Goal: Task Accomplishment & Management: Manage account settings

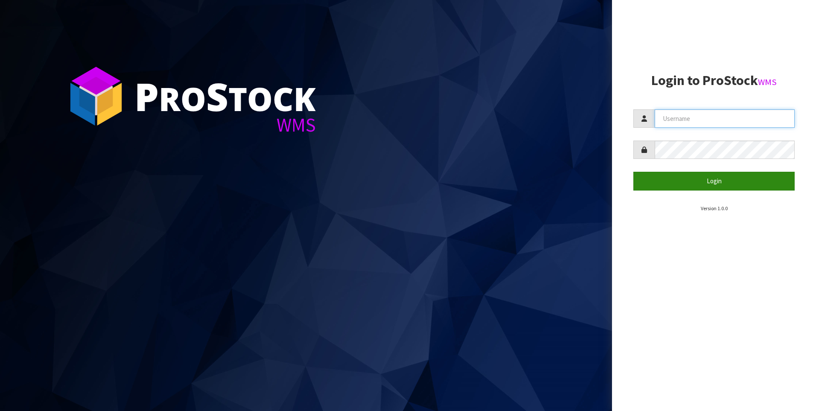
type input "[PERSON_NAME]"
click at [715, 182] on button "Login" at bounding box center [713, 181] width 161 height 18
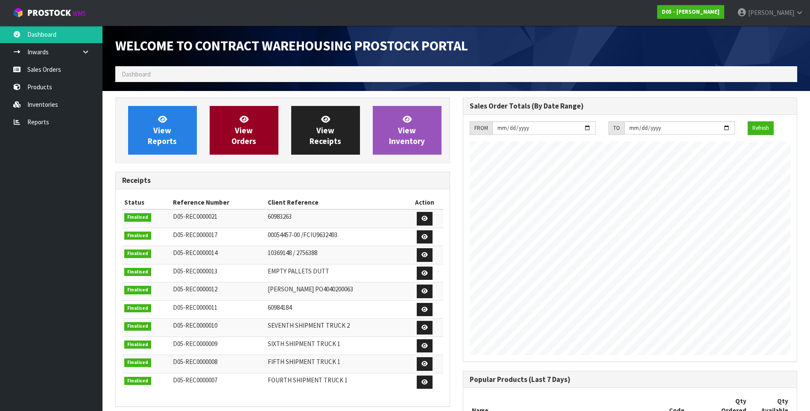
scroll to position [574, 347]
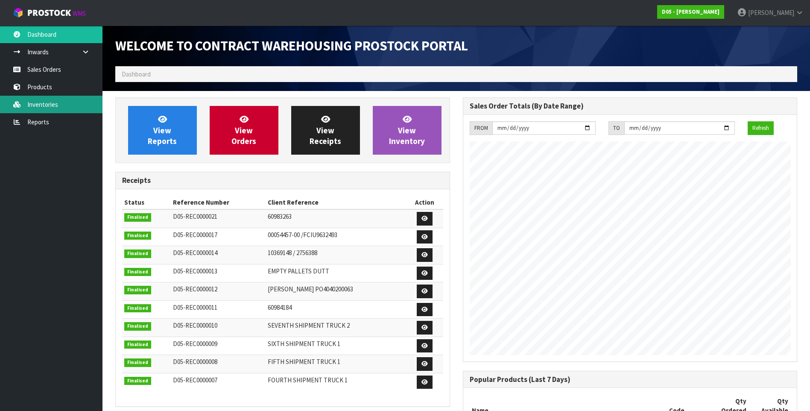
click at [58, 105] on link "Inventories" at bounding box center [51, 104] width 102 height 17
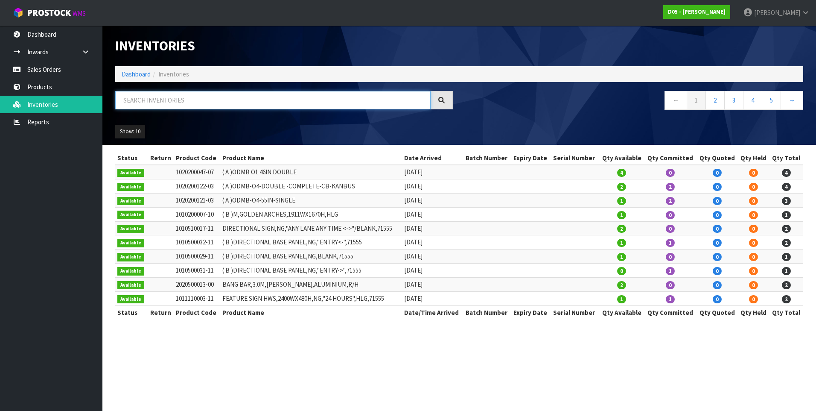
click at [165, 96] on input "text" at bounding box center [272, 100] width 315 height 18
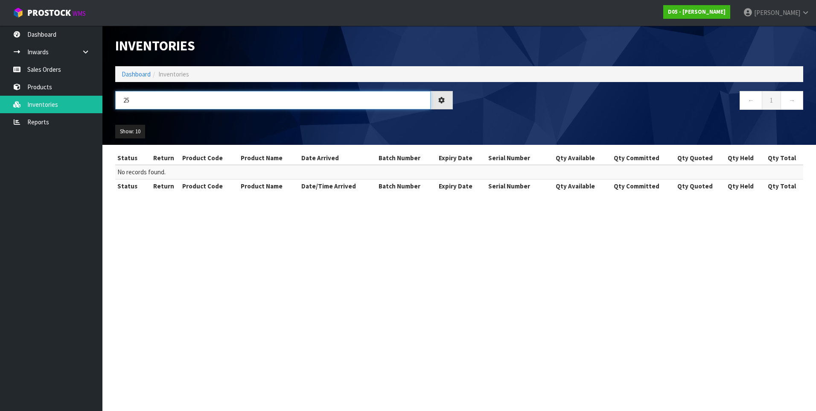
type input "2"
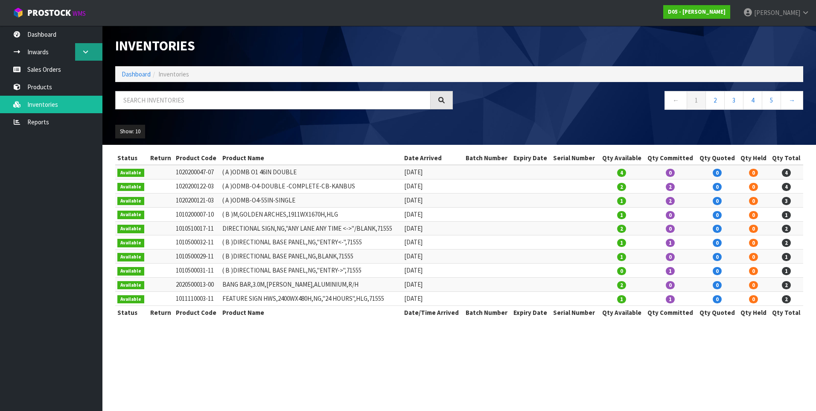
click at [80, 49] on link at bounding box center [88, 51] width 27 height 17
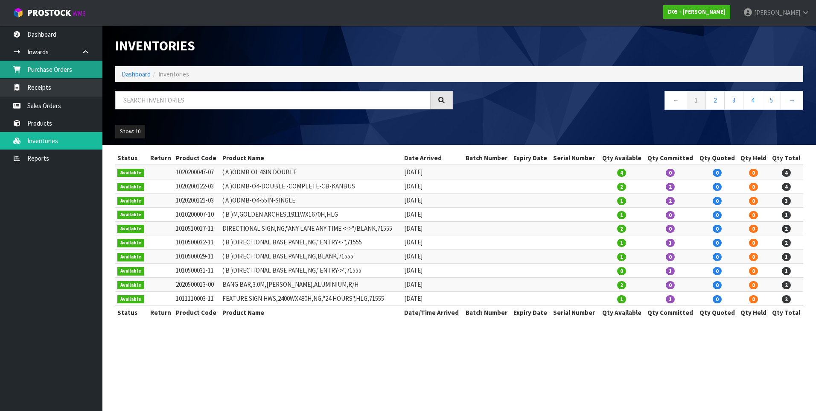
click at [60, 69] on link "Purchase Orders" at bounding box center [51, 69] width 102 height 17
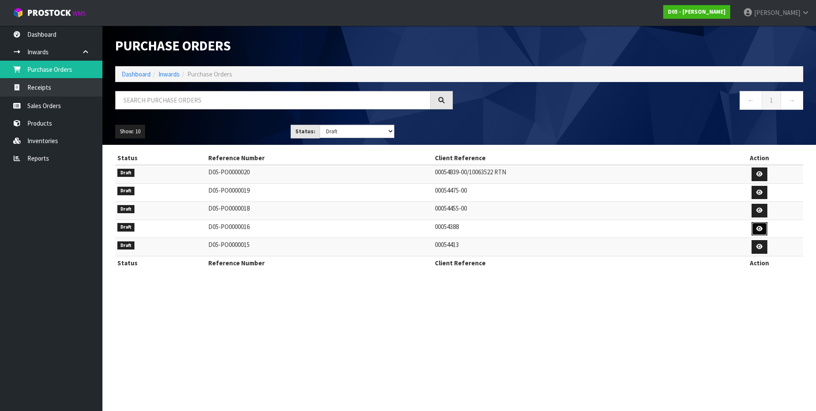
click at [759, 230] on icon at bounding box center [759, 229] width 6 height 6
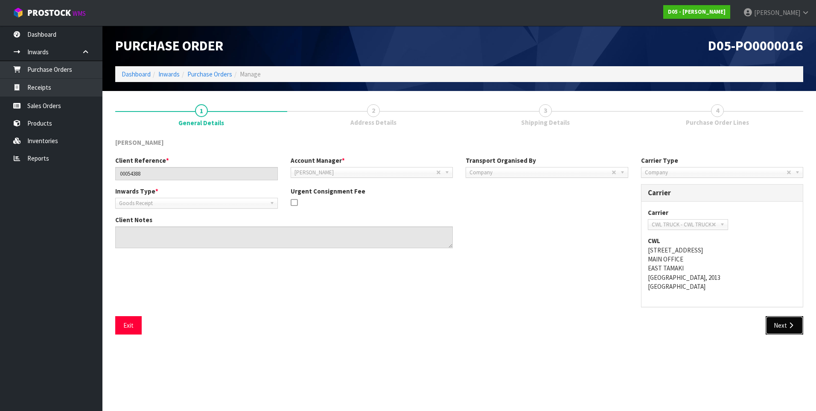
click at [781, 319] on button "Next" at bounding box center [785, 325] width 38 height 18
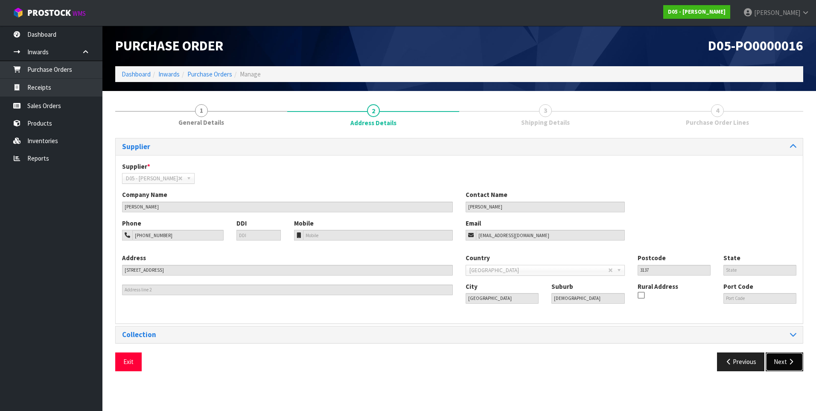
click at [781, 361] on button "Next" at bounding box center [785, 361] width 38 height 18
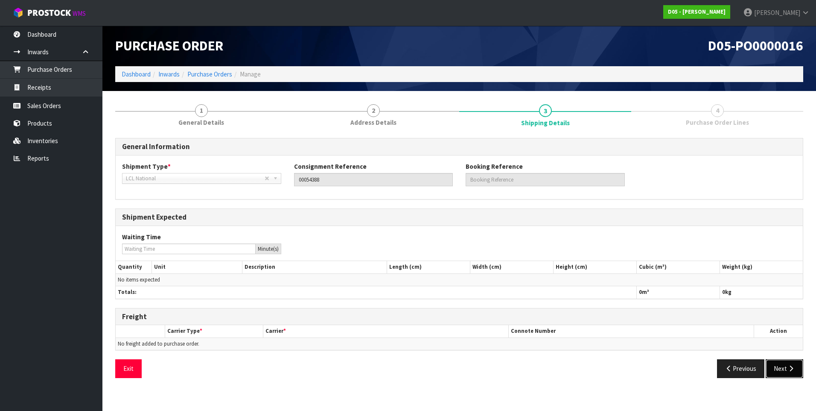
click at [779, 367] on button "Next" at bounding box center [785, 368] width 38 height 18
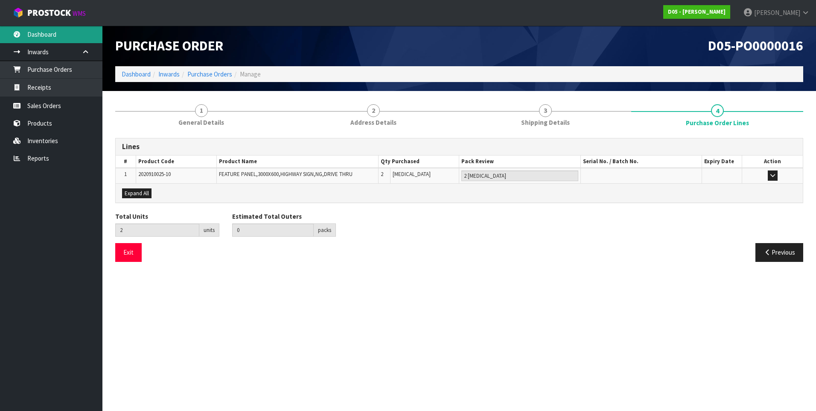
click at [44, 35] on link "Dashboard" at bounding box center [51, 34] width 102 height 17
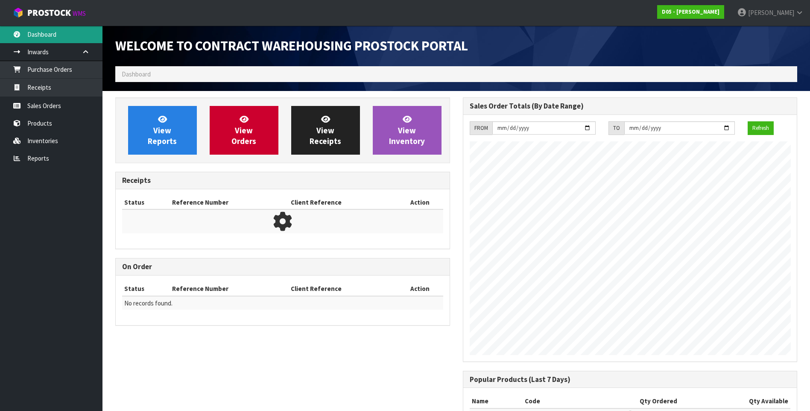
scroll to position [574, 347]
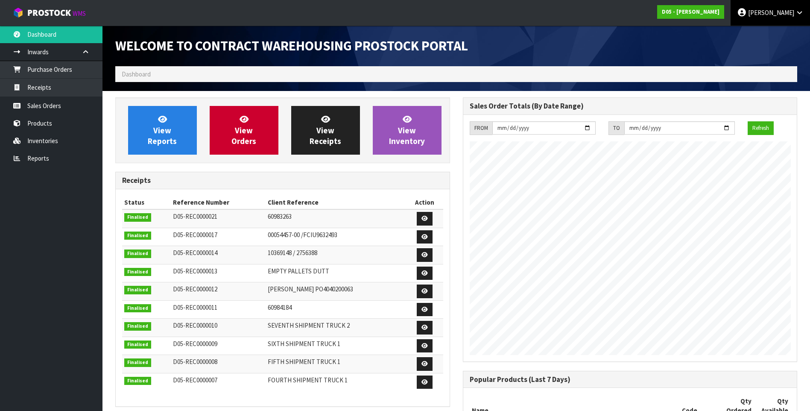
click at [775, 12] on span "[PERSON_NAME]" at bounding box center [771, 13] width 46 height 8
click at [772, 32] on link "Logout" at bounding box center [775, 34] width 67 height 12
